Goal: Transaction & Acquisition: Download file/media

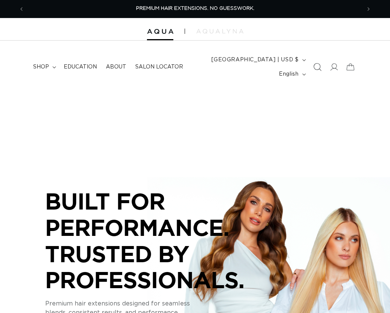
click at [313, 68] on icon "Search" at bounding box center [317, 67] width 8 height 8
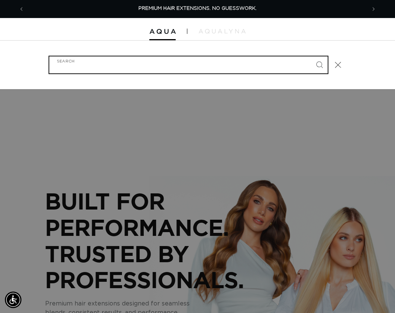
click at [187, 61] on input "Search" at bounding box center [188, 64] width 279 height 17
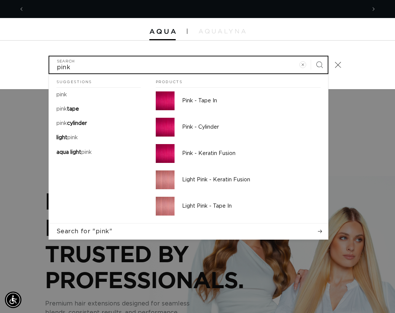
scroll to position [0, 342]
type input "pink"
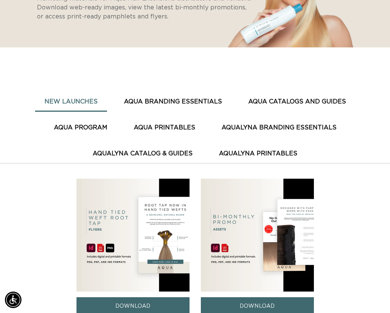
scroll to position [0, 336]
click at [166, 128] on button "AQUA PRINTABLES" at bounding box center [164, 128] width 80 height 18
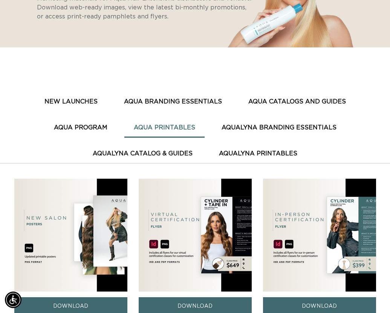
scroll to position [0, 0]
click at [59, 104] on button "New Launches" at bounding box center [71, 102] width 72 height 18
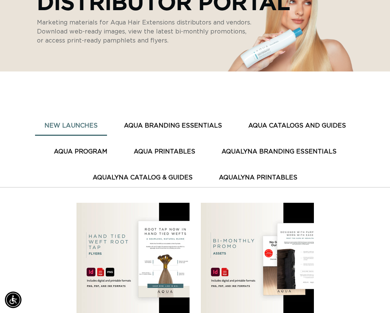
scroll to position [113, 0]
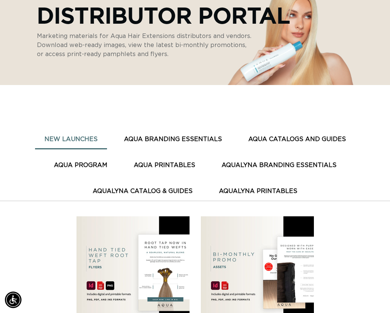
click at [153, 137] on button "AQUA BRANDING ESSENTIALS" at bounding box center [172, 139] width 117 height 18
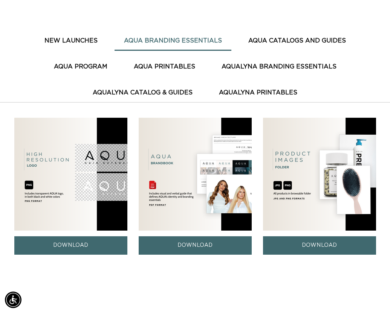
scroll to position [151, 0]
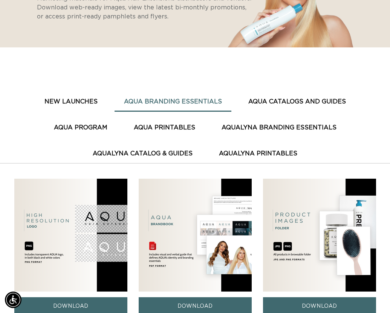
click at [270, 103] on button "AQUA CATALOGS AND GUIDES" at bounding box center [297, 102] width 116 height 18
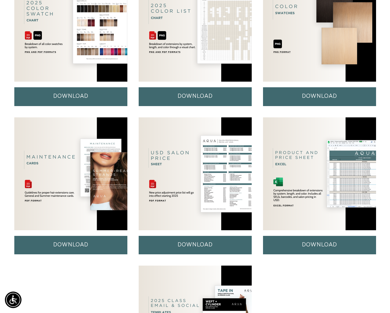
scroll to position [527, 0]
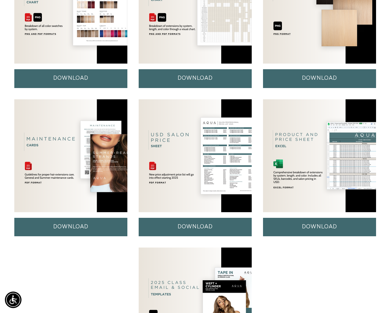
click at [297, 189] on img at bounding box center [319, 155] width 113 height 113
click at [299, 225] on link "DOWNLOAD" at bounding box center [319, 227] width 113 height 18
